Goal: Transaction & Acquisition: Purchase product/service

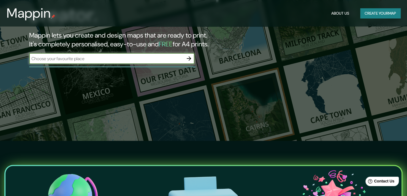
scroll to position [138, 0]
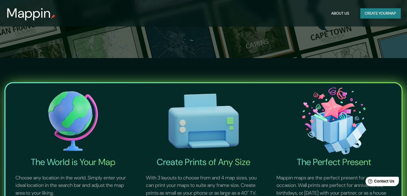
click at [354, 16] on div "About Us Create your map" at bounding box center [364, 13] width 71 height 10
click at [364, 13] on button "Create your map" at bounding box center [380, 13] width 40 height 10
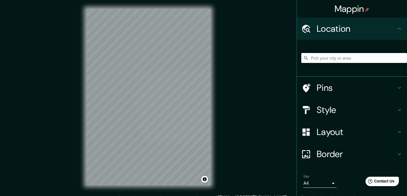
click at [345, 54] on input "Pick your city or area" at bounding box center [354, 58] width 106 height 10
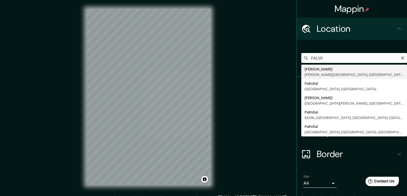
type input "[PERSON_NAME], [PERSON_NAME][GEOGRAPHIC_DATA], [GEOGRAPHIC_DATA]"
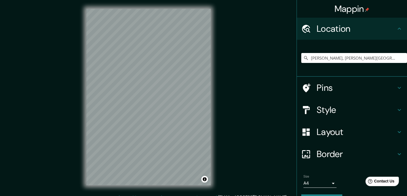
click at [340, 105] on h4 "Style" at bounding box center [356, 109] width 79 height 11
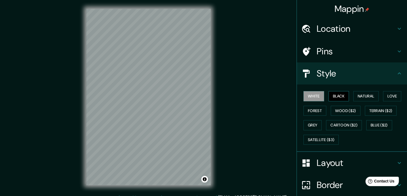
click at [336, 95] on button "Black" at bounding box center [339, 96] width 21 height 10
click at [359, 96] on button "Natural" at bounding box center [365, 96] width 25 height 10
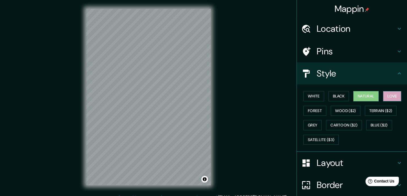
click at [393, 96] on button "Love" at bounding box center [392, 96] width 18 height 10
click at [378, 108] on button "Terrain ($2)" at bounding box center [381, 111] width 32 height 10
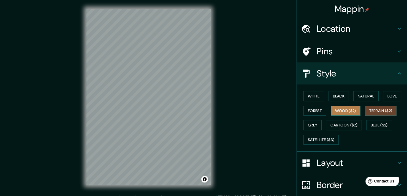
click at [345, 110] on button "Wood ($2)" at bounding box center [346, 111] width 30 height 10
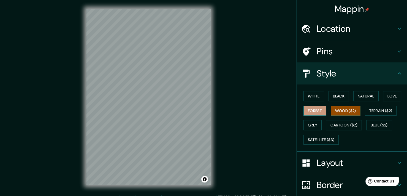
click at [310, 110] on button "Forest" at bounding box center [315, 111] width 23 height 10
click at [311, 125] on button "Grey" at bounding box center [313, 125] width 18 height 10
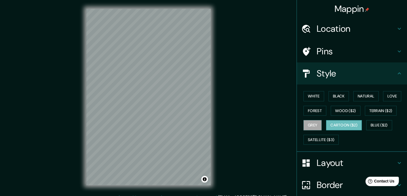
click at [342, 125] on button "Cartoon ($2)" at bounding box center [344, 125] width 36 height 10
click at [372, 124] on button "Blue ($2)" at bounding box center [379, 125] width 26 height 10
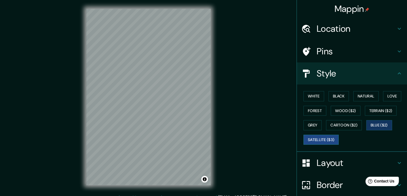
click at [316, 137] on button "Satellite ($3)" at bounding box center [321, 139] width 35 height 10
click at [315, 98] on button "White" at bounding box center [314, 96] width 21 height 10
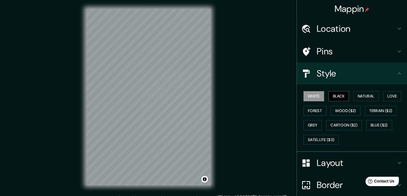
click at [336, 97] on button "Black" at bounding box center [339, 96] width 21 height 10
click at [309, 96] on button "White" at bounding box center [314, 96] width 21 height 10
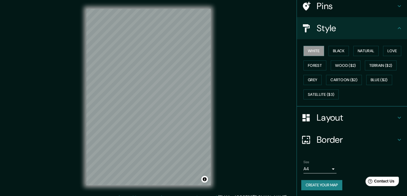
scroll to position [7, 0]
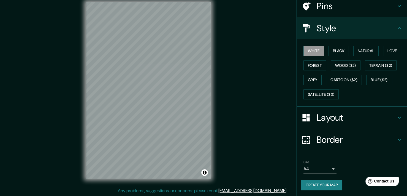
click at [350, 138] on h4 "Border" at bounding box center [356, 139] width 79 height 11
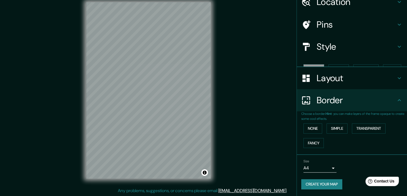
scroll to position [17, 0]
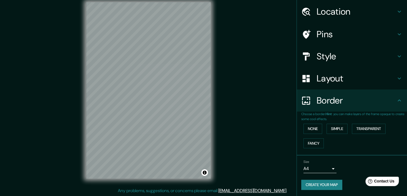
click at [351, 108] on div "Border" at bounding box center [352, 100] width 110 height 22
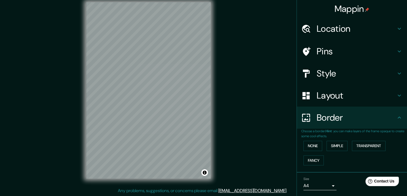
click at [334, 52] on h4 "Pins" at bounding box center [356, 51] width 79 height 11
